Goal: Task Accomplishment & Management: Manage account settings

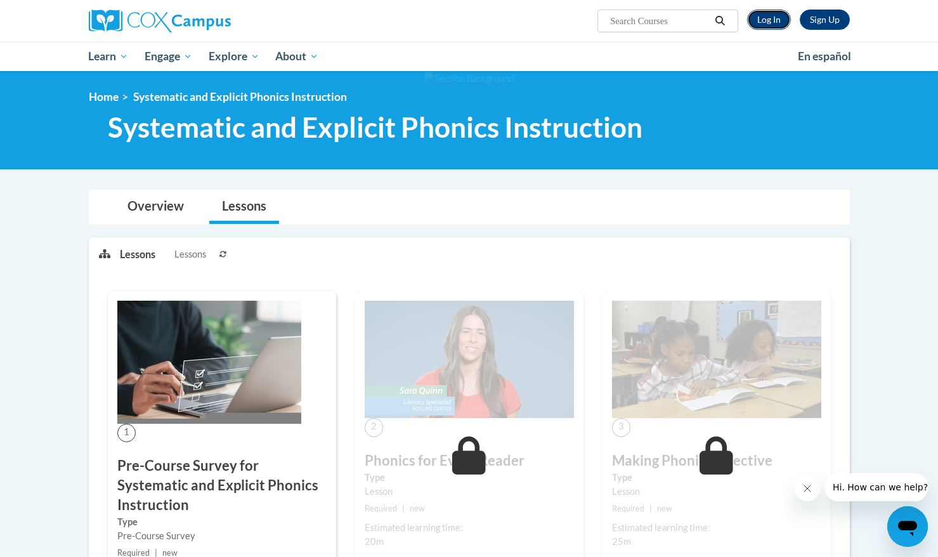
drag, startPoint x: 757, startPoint y: 13, endPoint x: 772, endPoint y: 9, distance: 15.7
click at [757, 13] on link "Log In" at bounding box center [769, 20] width 44 height 20
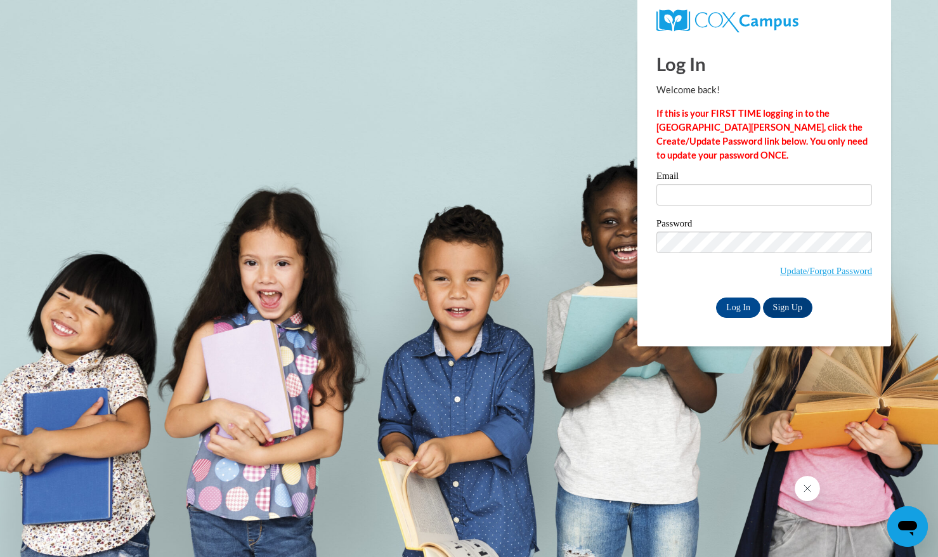
click at [686, 183] on label "Email" at bounding box center [764, 177] width 216 height 13
click at [686, 184] on input "Email" at bounding box center [764, 195] width 216 height 22
drag, startPoint x: 687, startPoint y: 197, endPoint x: 694, endPoint y: 198, distance: 7.7
click at [686, 197] on input "Email" at bounding box center [764, 195] width 216 height 22
type input "tliu73@jhu.edu"
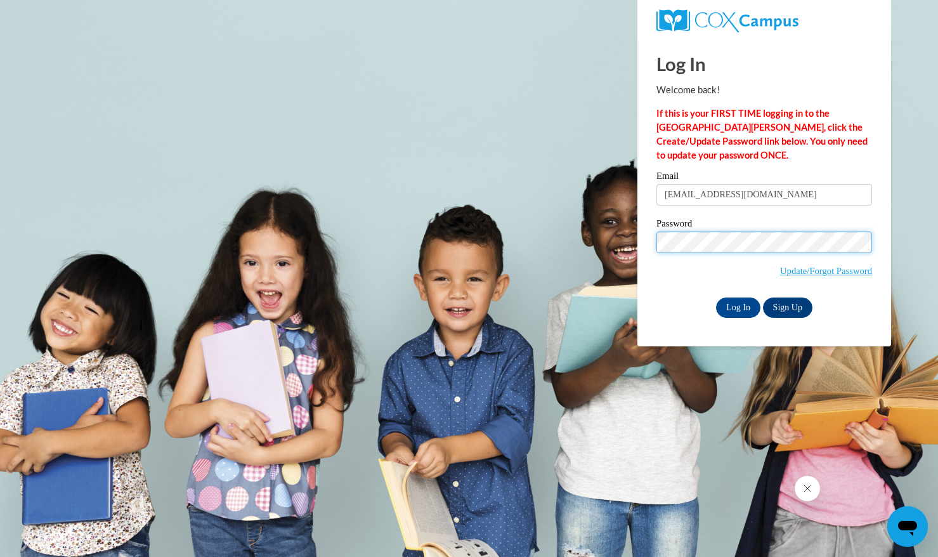
click at [716, 297] on input "Log In" at bounding box center [738, 307] width 44 height 20
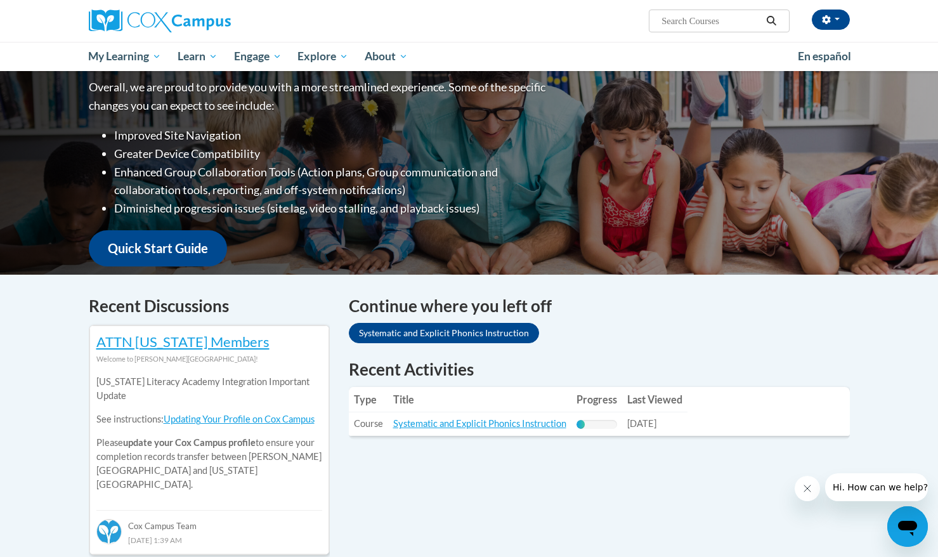
scroll to position [235, 0]
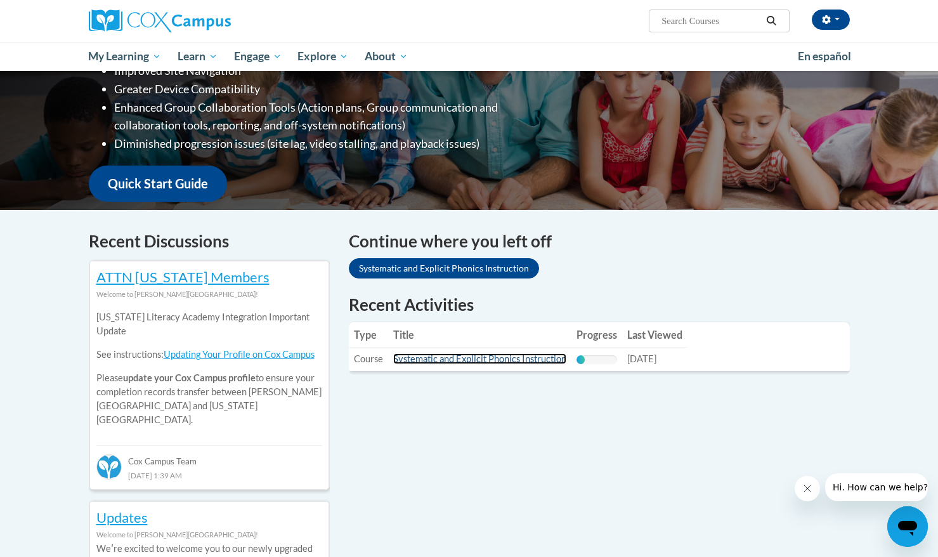
click at [457, 359] on link "Systematic and Explicit Phonics Instruction" at bounding box center [479, 358] width 173 height 11
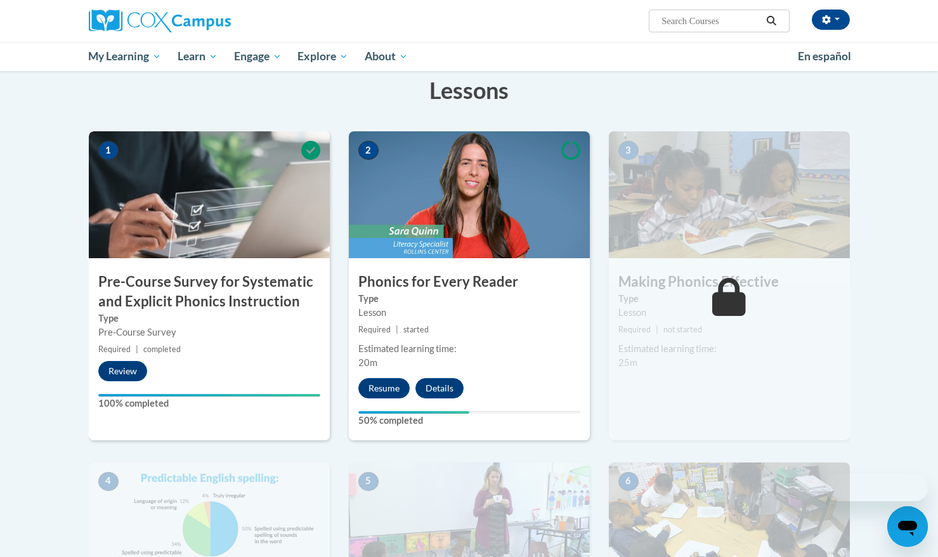
scroll to position [262, 0]
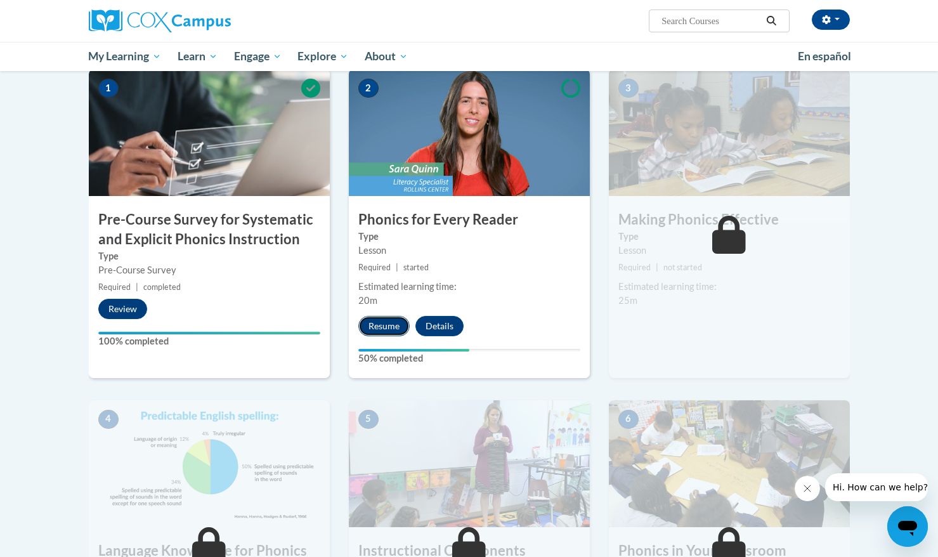
click at [380, 326] on button "Resume" at bounding box center [383, 326] width 51 height 20
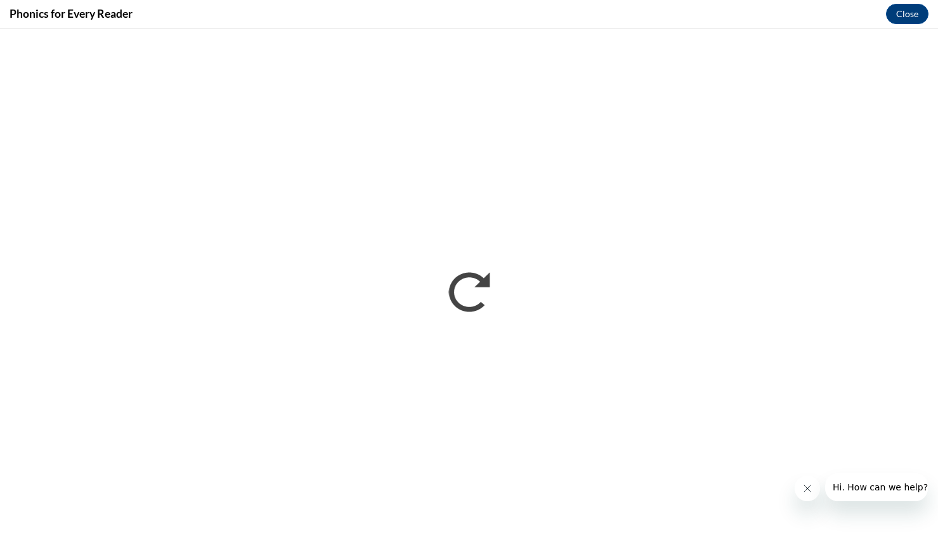
scroll to position [0, 0]
